Goal: Find specific page/section

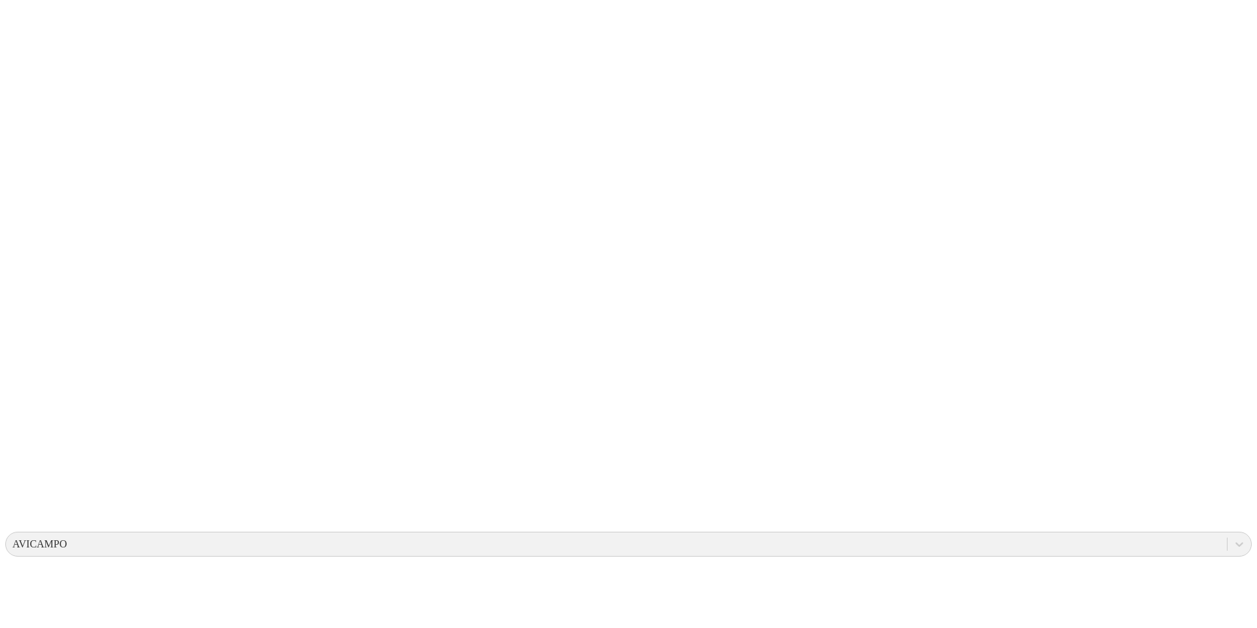
click at [1236, 542] on icon at bounding box center [1240, 544] width 8 height 5
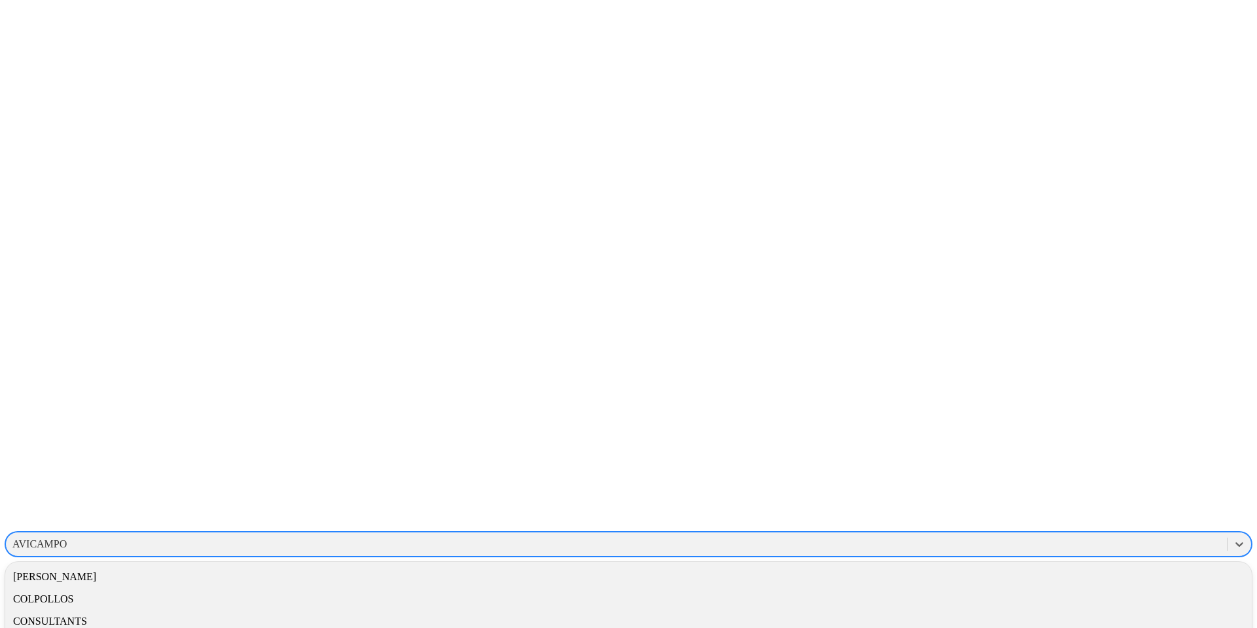
scroll to position [610, 0]
